Goal: Information Seeking & Learning: Stay updated

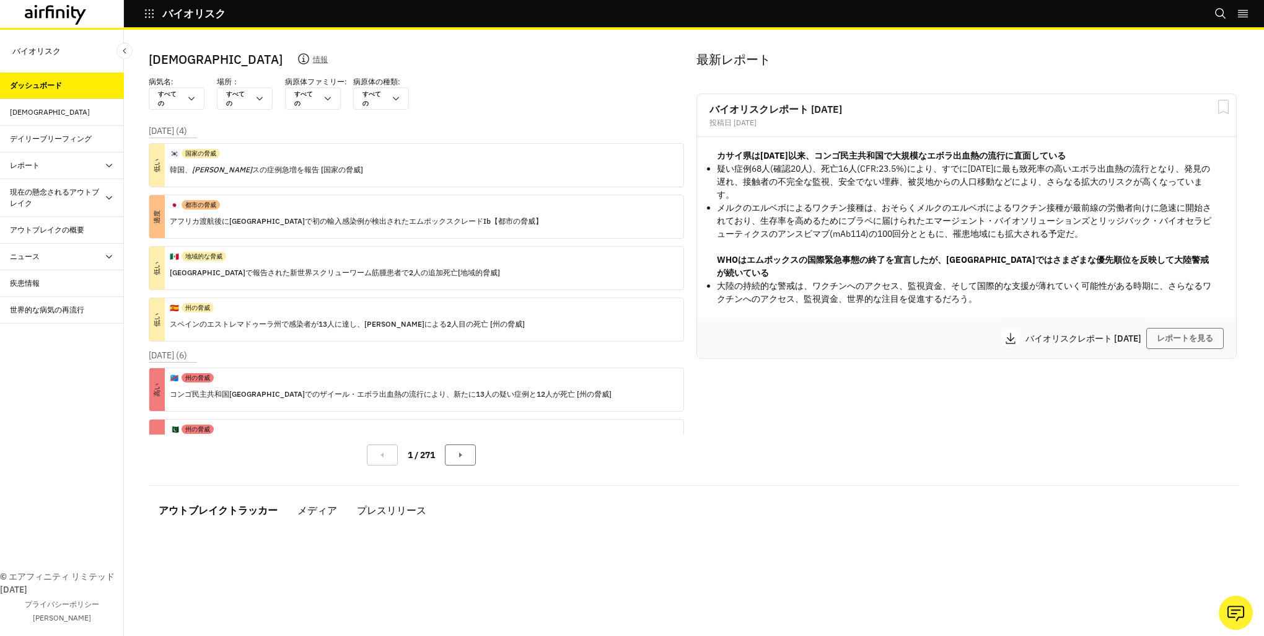
scroll to position [2, 0]
click at [482, 160] on div "低い 🇰🇷 国家の脅威 韓国、 ブブリオ・ブルニフィカ スの症例急増を報告 [国家の脅威]" at bounding box center [416, 165] width 535 height 44
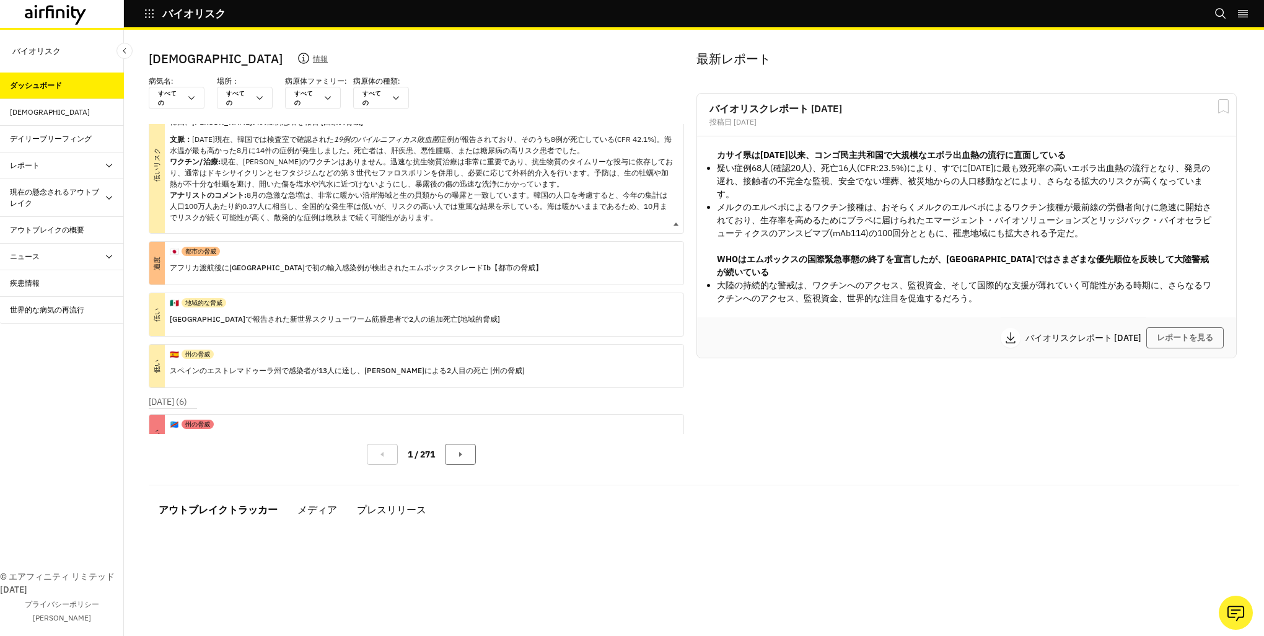
scroll to position [69, 0]
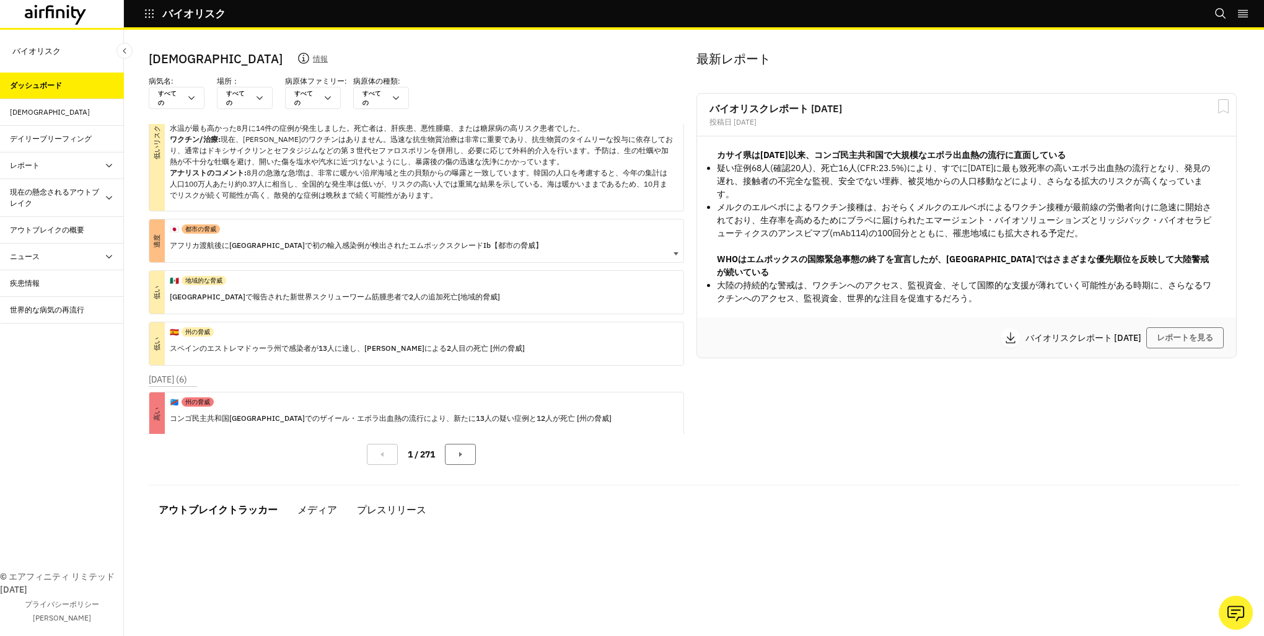
click at [550, 240] on div "適度 🇯🇵 都市の脅威 アフリカ渡航後に日本で初の輸入感染例が検出されたエムポックスクレードIb【都市の脅威】" at bounding box center [416, 241] width 535 height 44
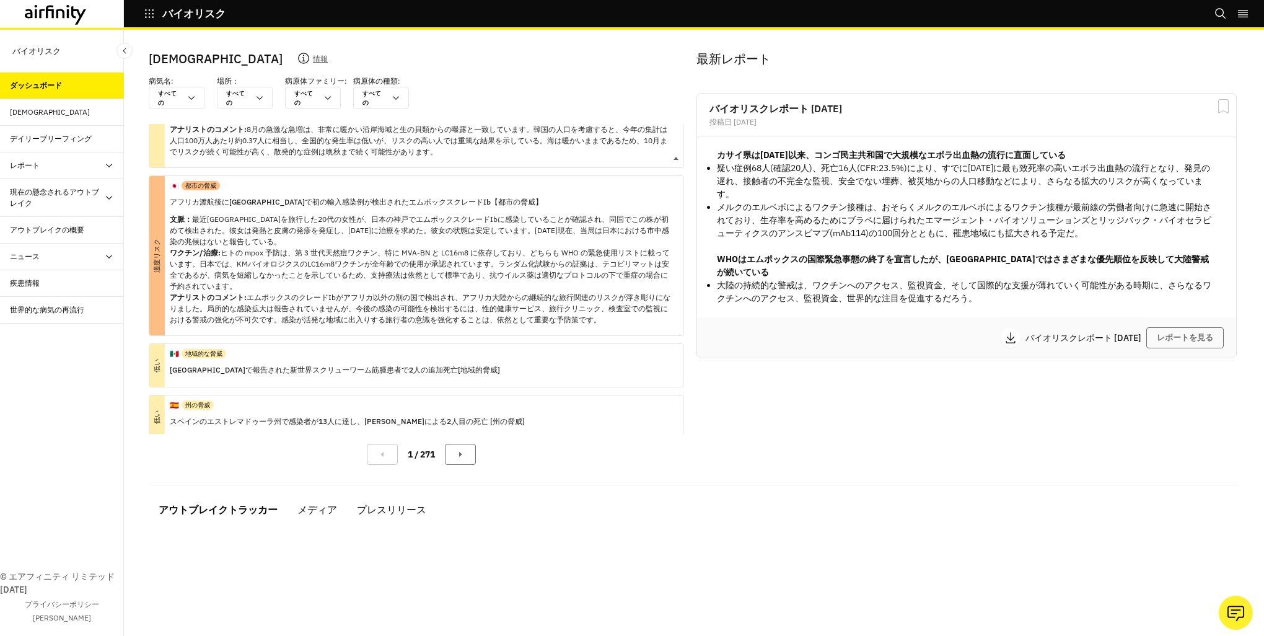
scroll to position [113, 0]
click at [554, 240] on p "文脈： 最近アフリカを旅行した20代の女性が、日本の神戸でエムポックスクレードIbに感染していることが確認され、同国でこの株が初めて検出された。彼女は発熱と皮…" at bounding box center [422, 269] width 504 height 112
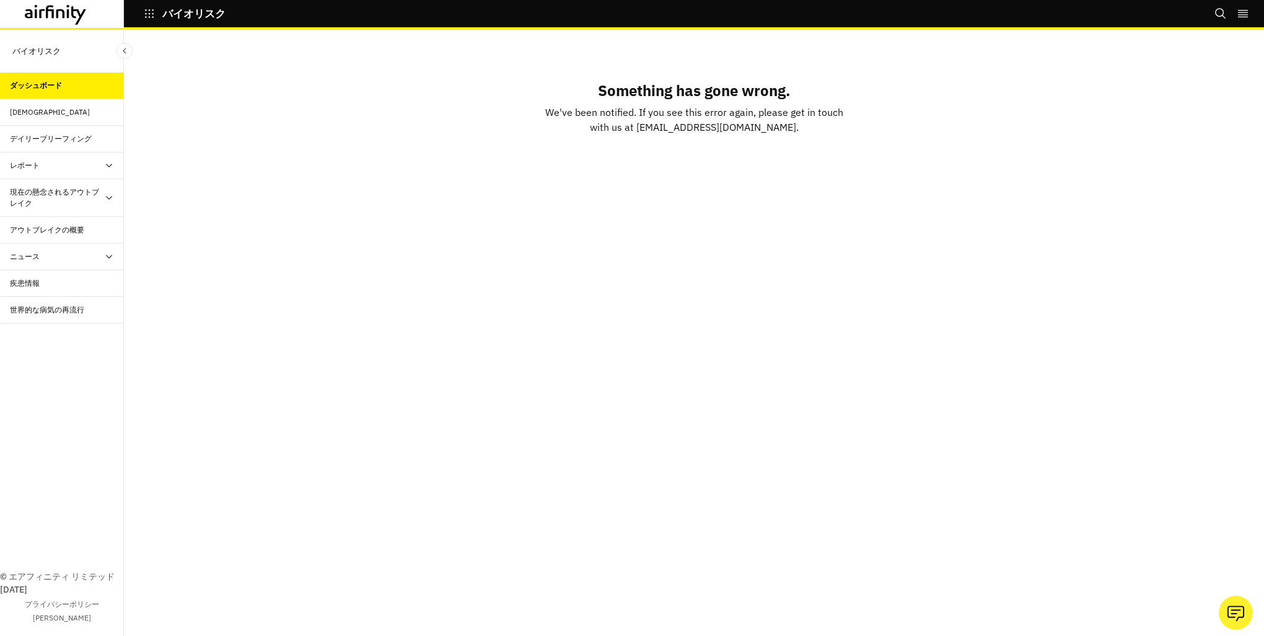
scroll to position [0, 0]
click at [60, 69] on div "バイオリスク ダッシュボード アラート デイリーブリーフィング レポート Reports Research Briefs 現在の懸念されるアウトブレイク Av…" at bounding box center [62, 333] width 124 height 606
click at [63, 113] on div "アラート" at bounding box center [67, 112] width 114 height 11
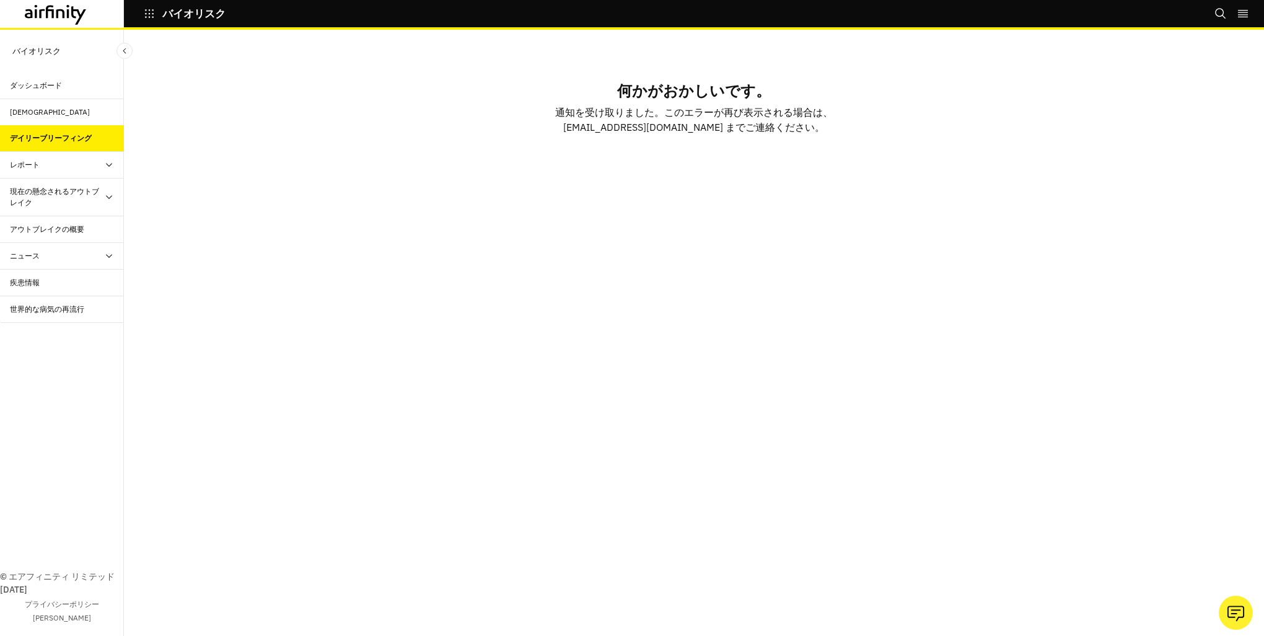
click at [64, 133] on div "デイリーブリーフィング" at bounding box center [51, 138] width 82 height 11
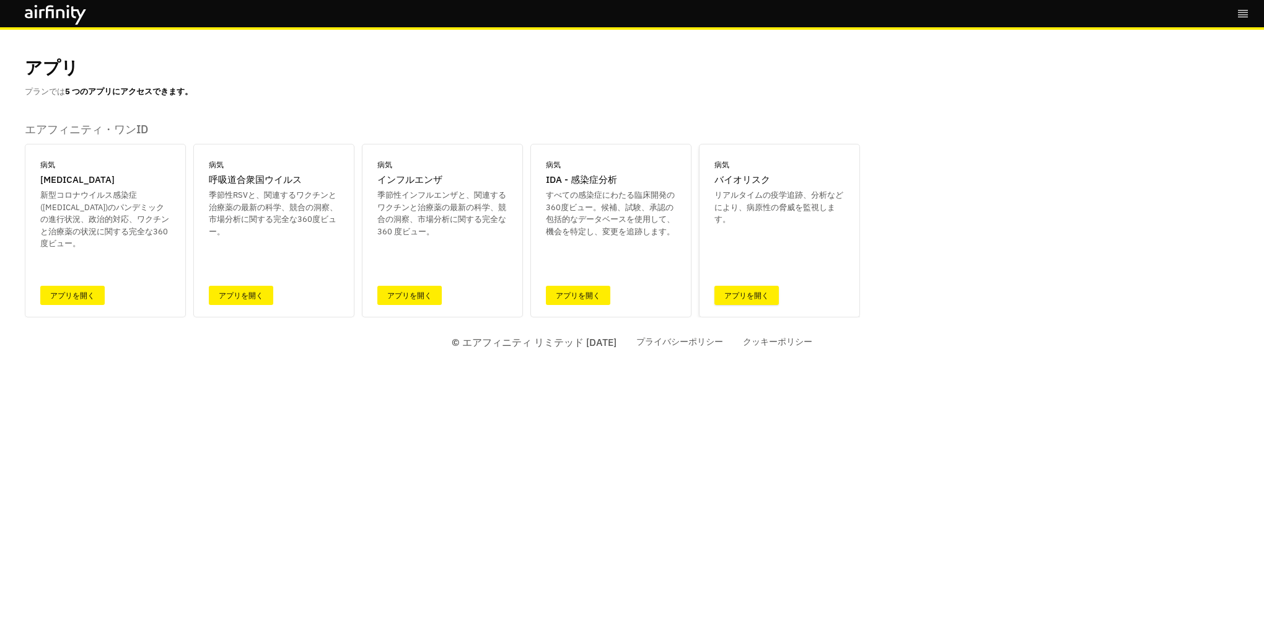
click at [745, 287] on link "アプリを開く" at bounding box center [746, 295] width 64 height 19
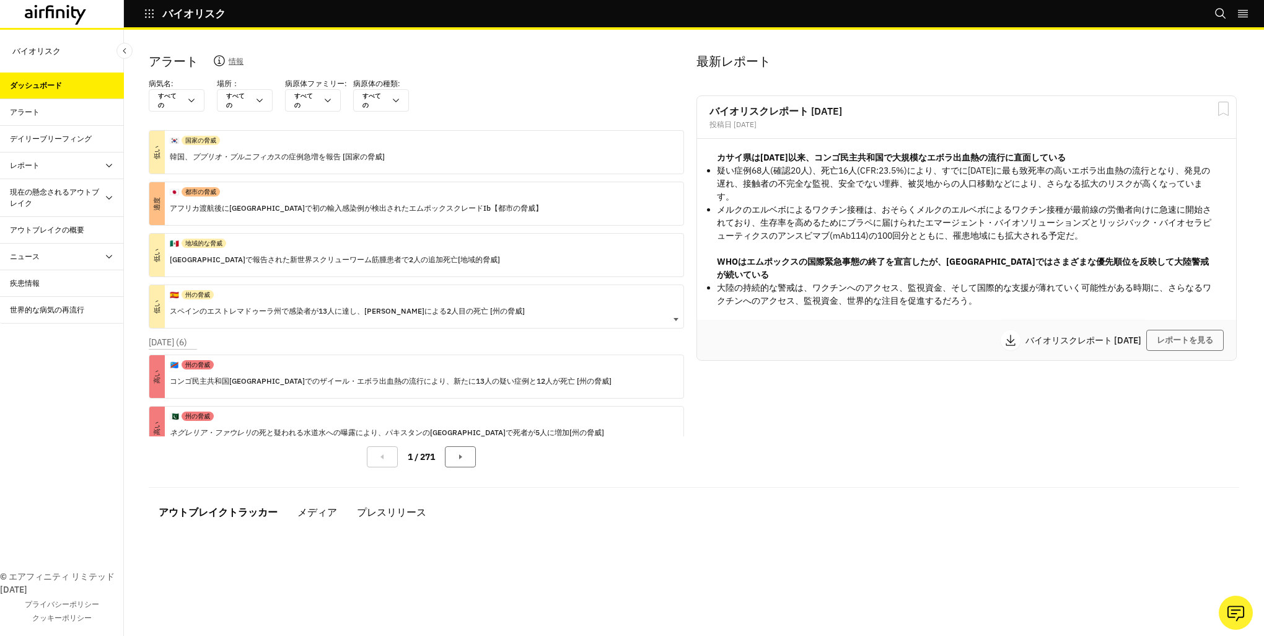
scroll to position [15, 0]
